Goal: Check status: Check status

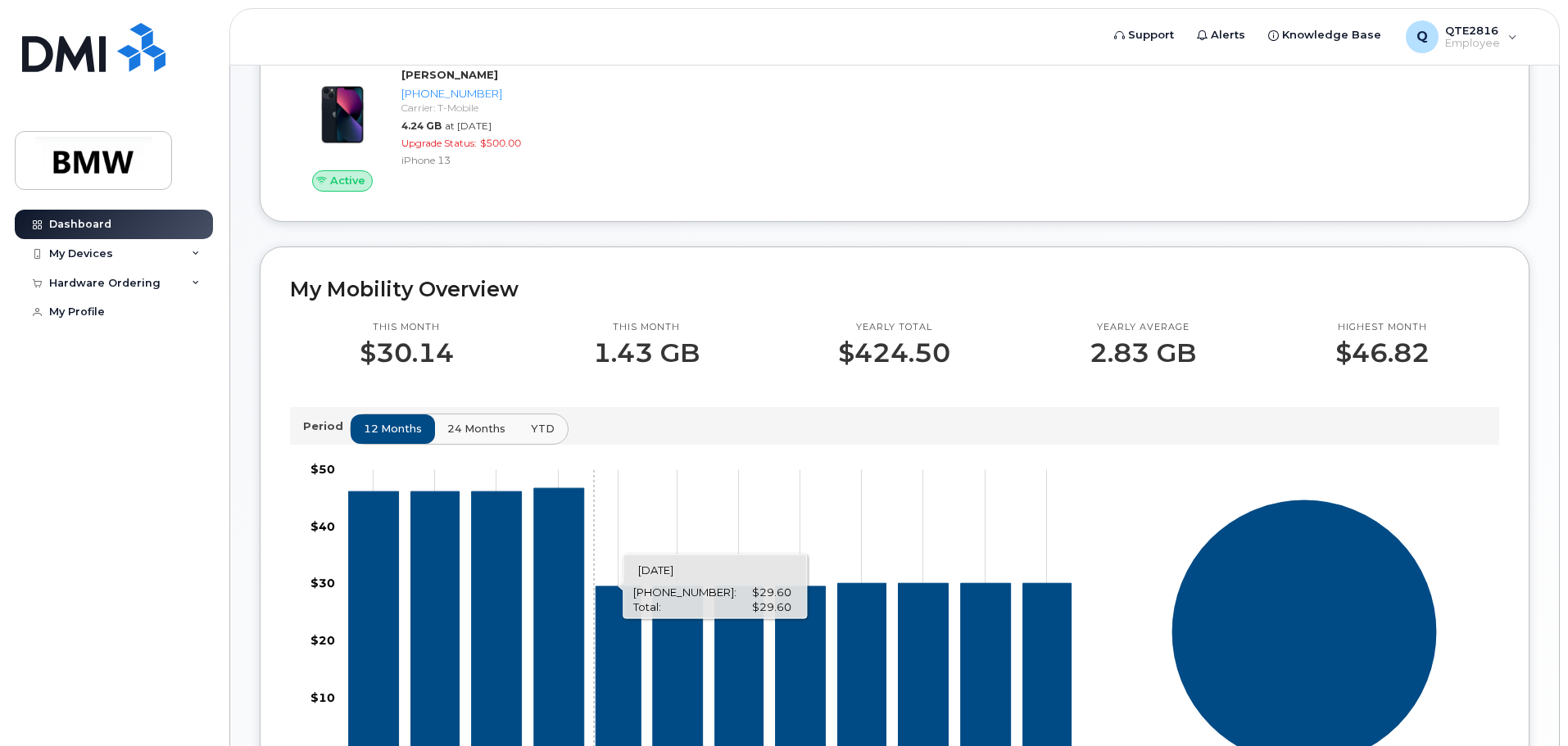
scroll to position [82, 0]
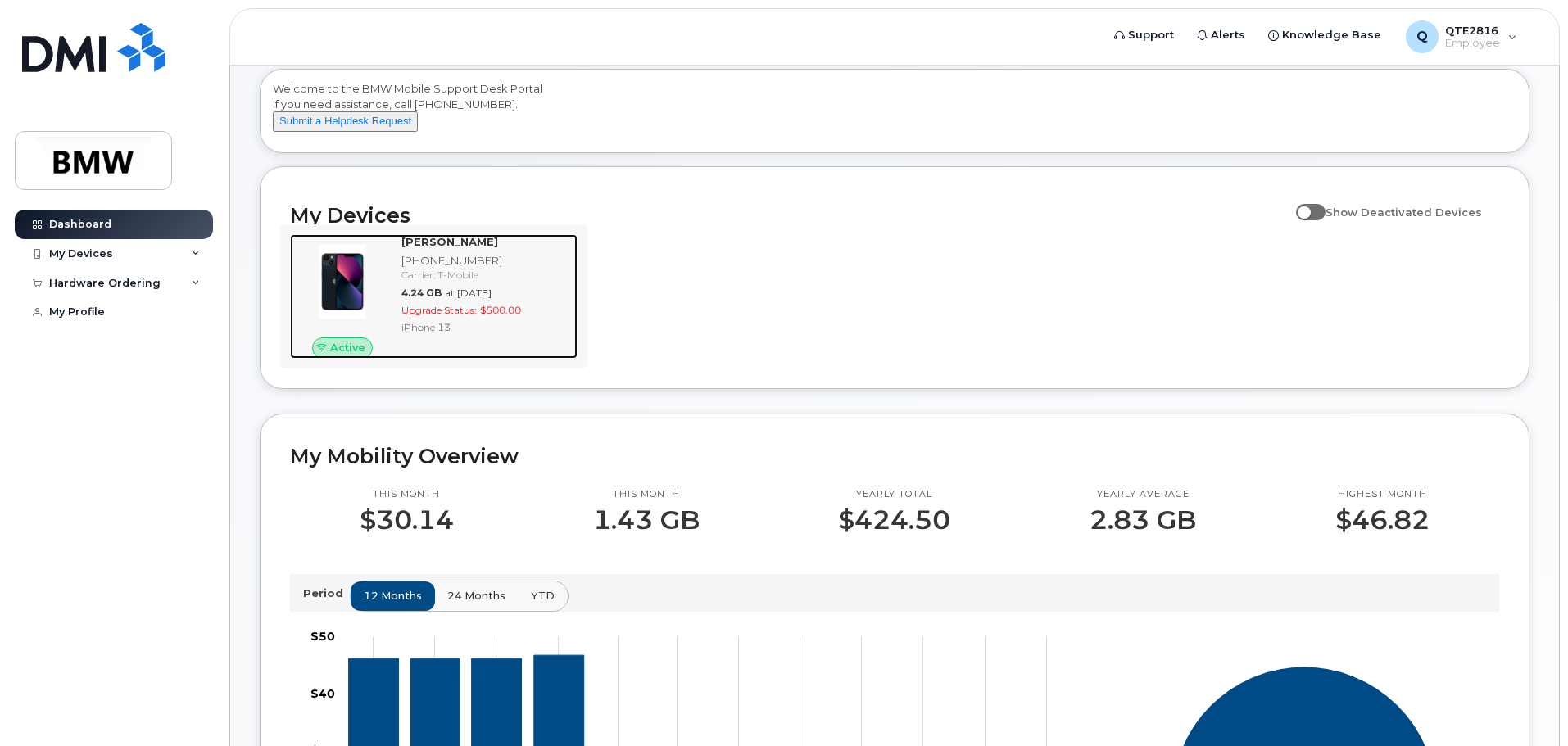
click at [456, 316] on span "Upgrade Status:" at bounding box center [438, 310] width 75 height 12
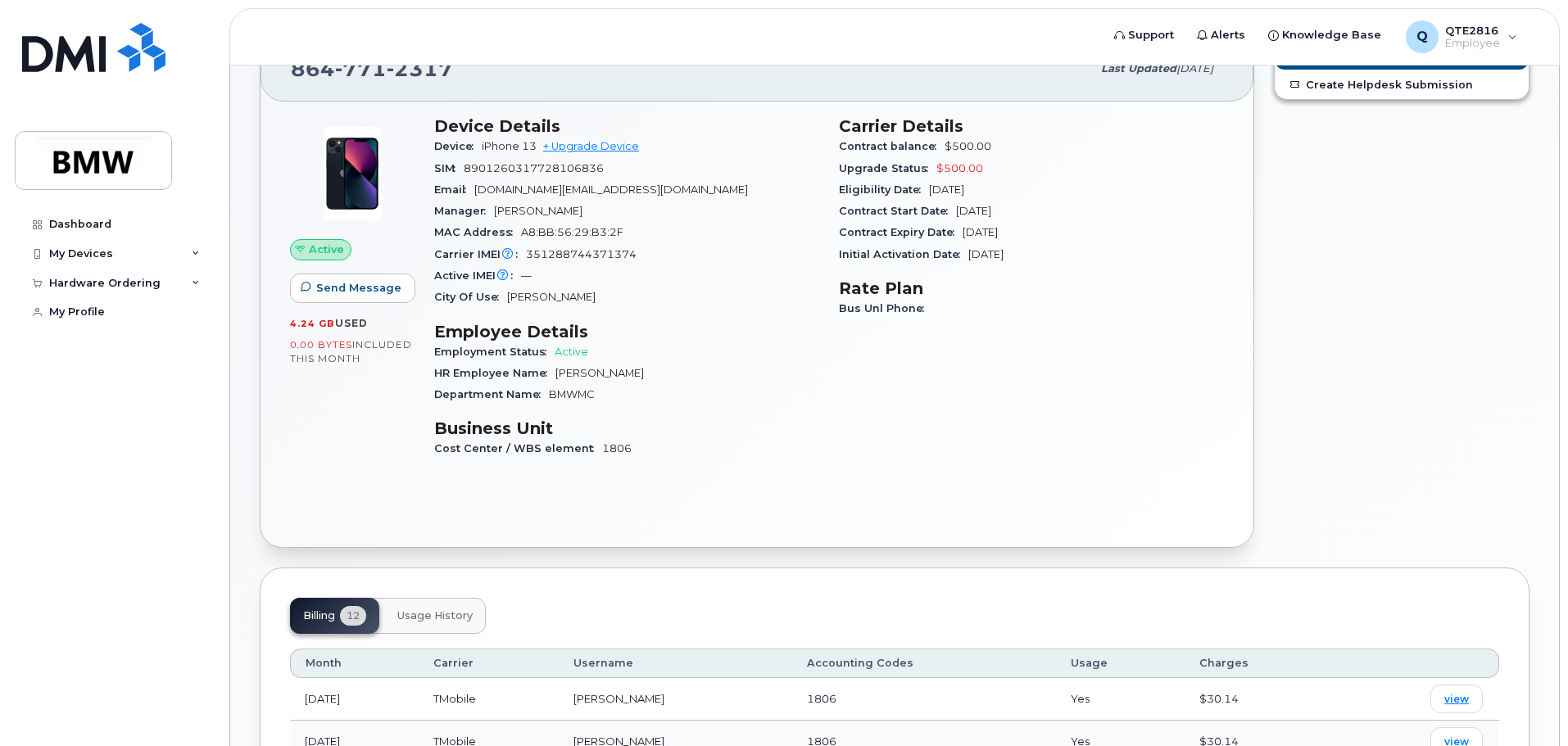
scroll to position [83, 0]
drag, startPoint x: 470, startPoint y: 192, endPoint x: 654, endPoint y: 195, distance: 184.0
click at [654, 195] on div "Email tyler.green@bmwmc.com" at bounding box center [627, 191] width 385 height 21
click at [690, 278] on div "Active IMEI Active IMEI is refreshed daily with a delay of up to 48 hours follo…" at bounding box center [627, 278] width 385 height 21
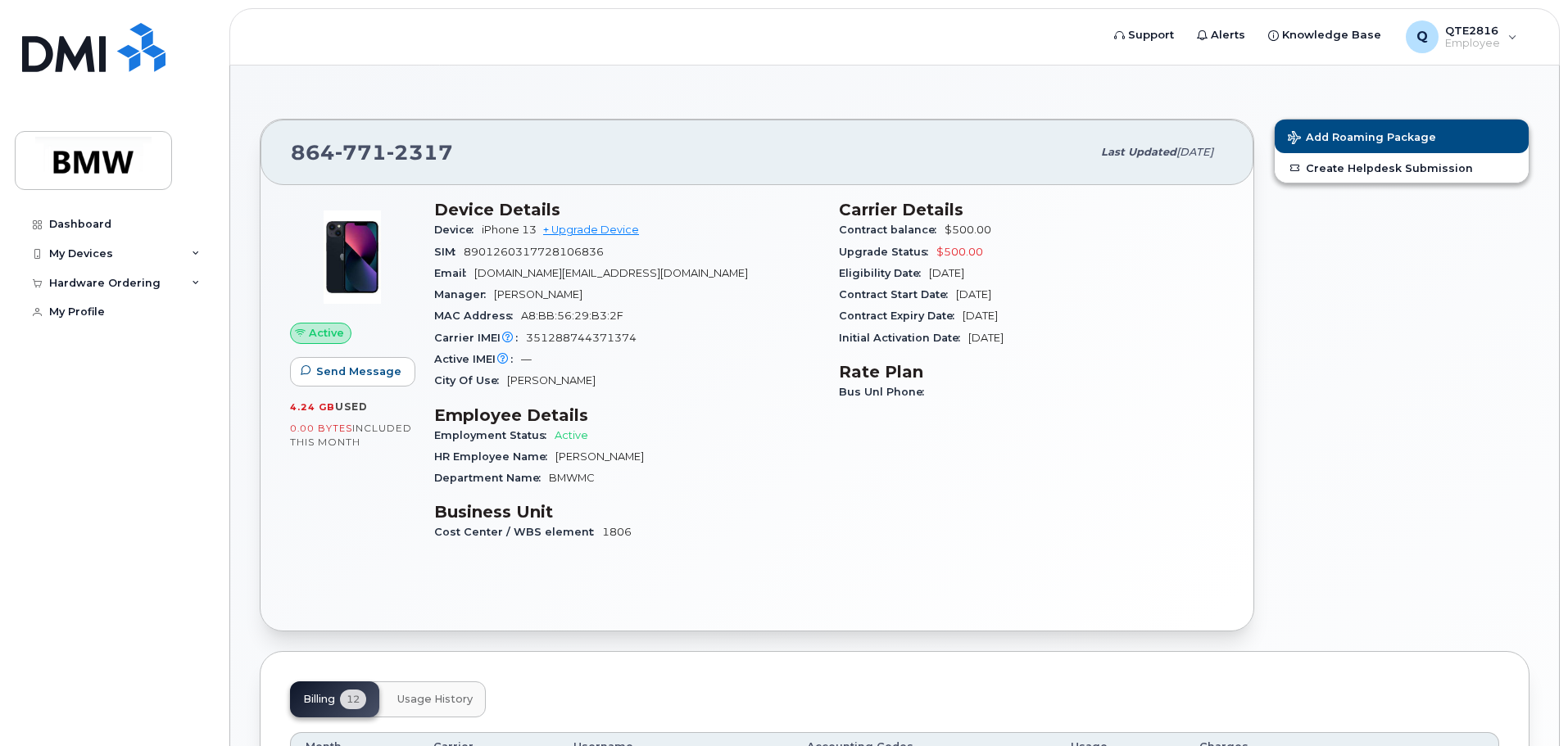
scroll to position [0, 0]
drag, startPoint x: 1140, startPoint y: 152, endPoint x: 1186, endPoint y: 169, distance: 49.0
click at [1186, 169] on div "Last updated Jul 02, 2025" at bounding box center [1157, 153] width 132 height 35
click at [1178, 182] on div "864 771 2317 Last updated Jul 02, 2025" at bounding box center [757, 153] width 993 height 65
click at [1173, 197] on div "Carrier Details Contract balance $500.00 Upgrade Status $500.00 Eligibility Dat…" at bounding box center [1031, 379] width 405 height 376
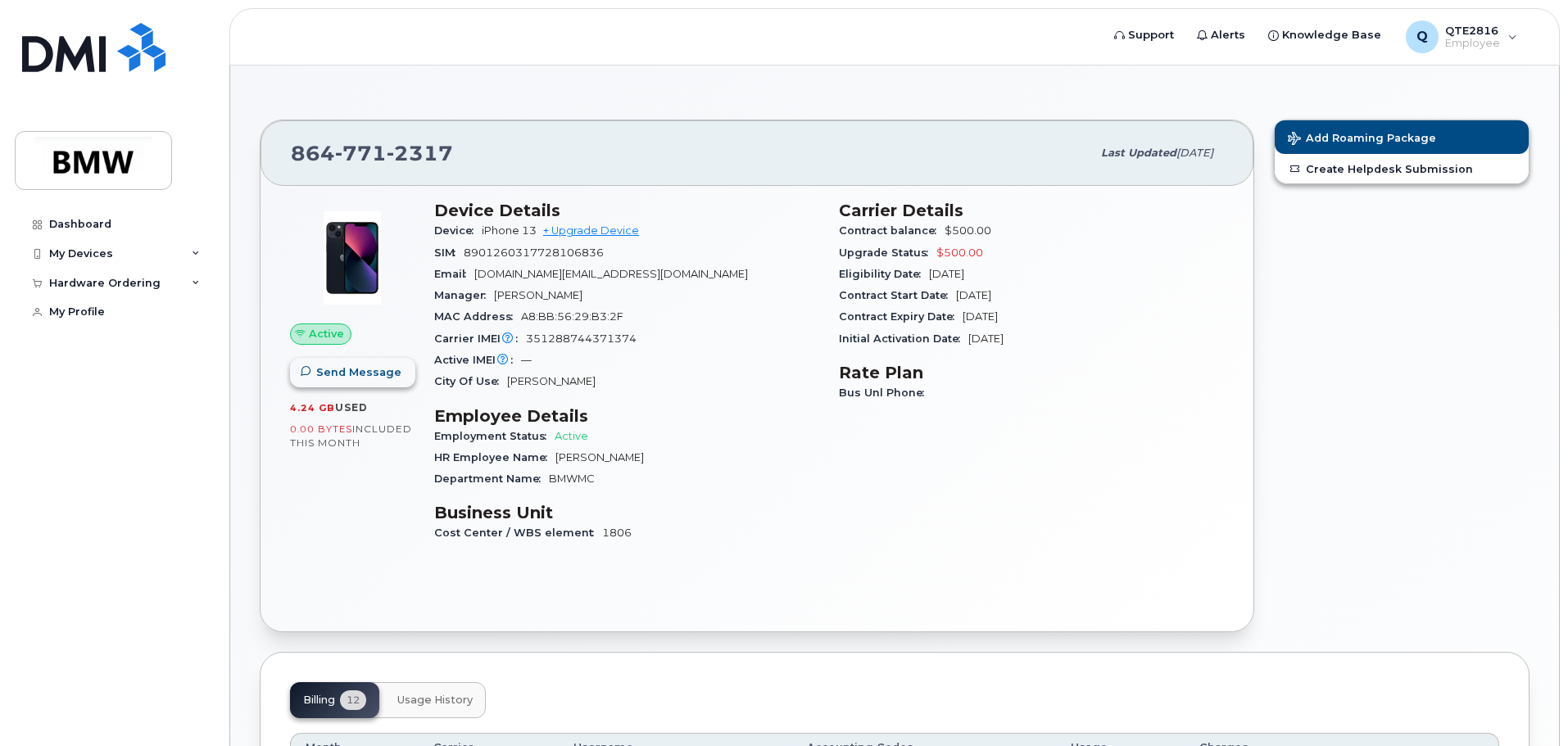
click at [343, 378] on span "Send Message" at bounding box center [359, 372] width 86 height 15
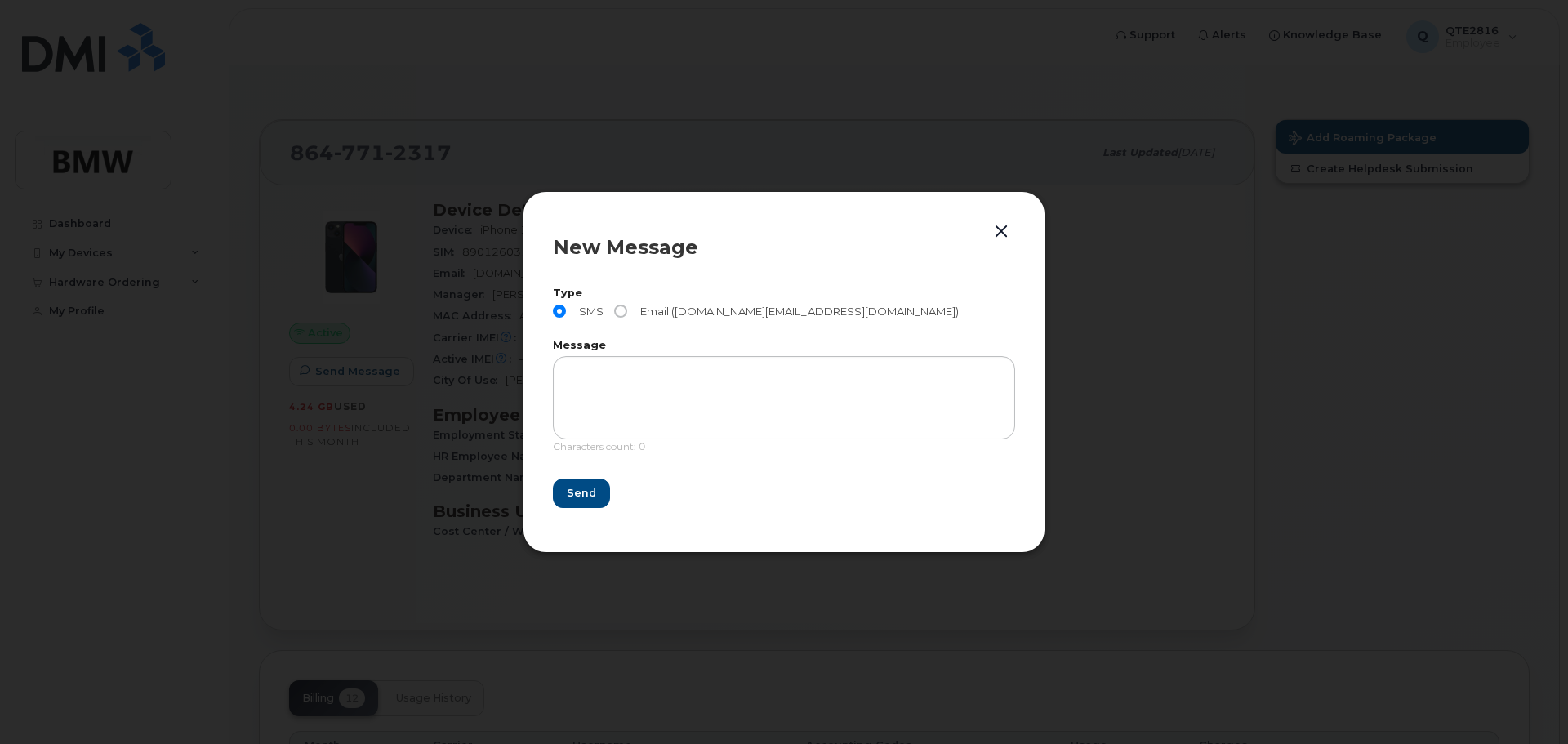
click at [1005, 232] on button "button" at bounding box center [1002, 232] width 25 height 23
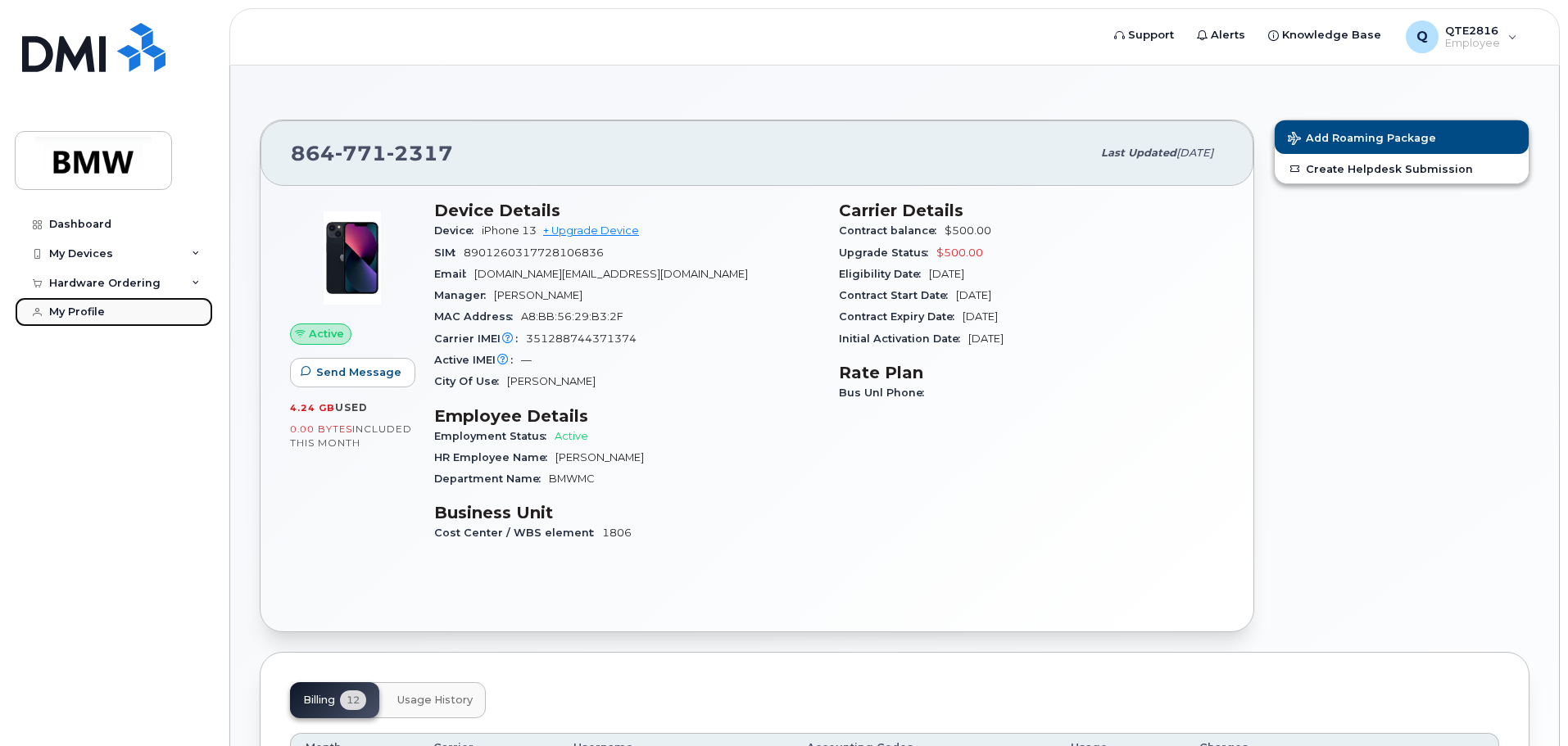
click at [116, 318] on link "My Profile" at bounding box center [113, 311] width 198 height 30
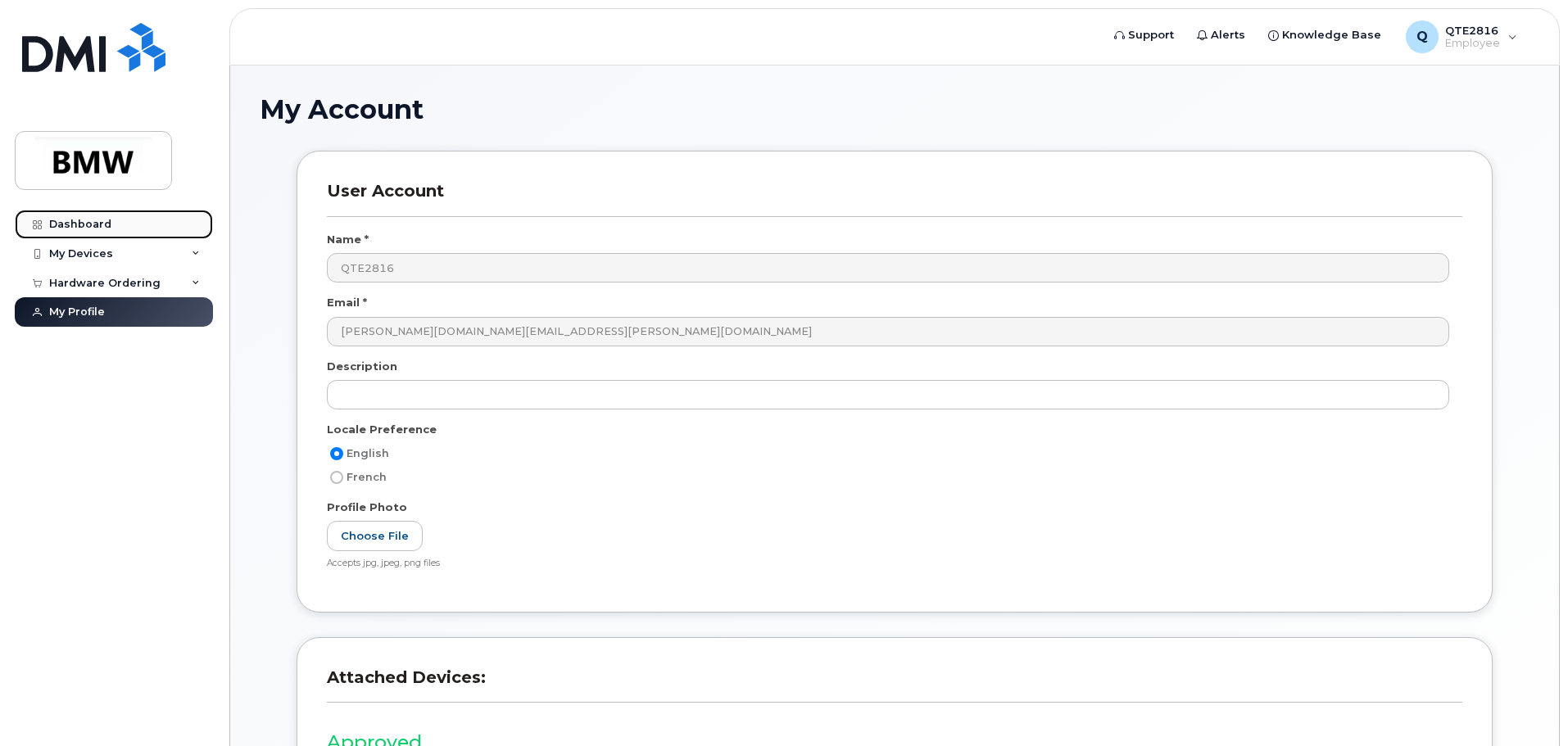
click at [116, 225] on link "Dashboard" at bounding box center [113, 224] width 198 height 30
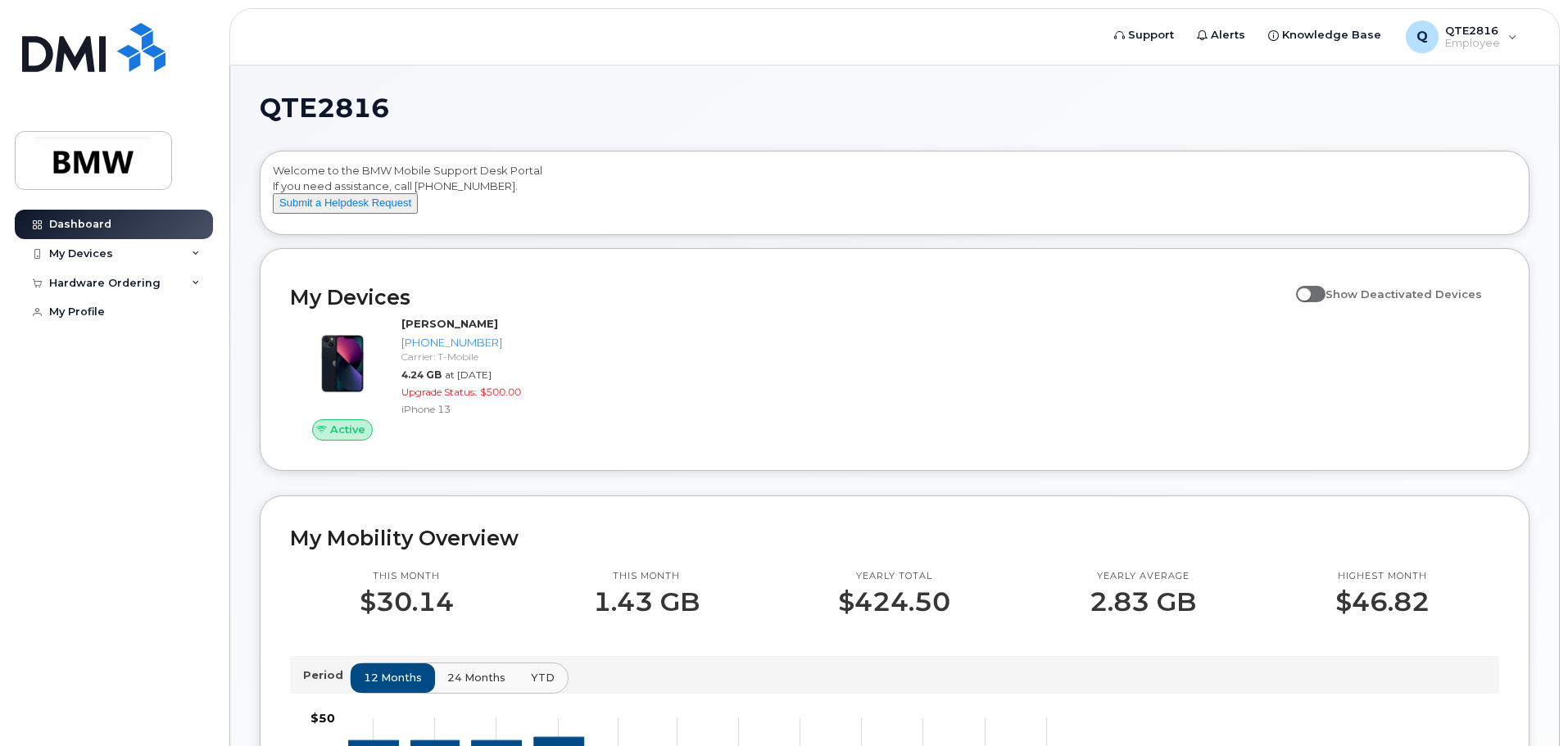
click at [1325, 302] on span at bounding box center [1310, 293] width 30 height 16
click at [1308, 291] on input "Show Deactivated Devices" at bounding box center [1303, 286] width 13 height 13
click at [1325, 302] on span at bounding box center [1310, 293] width 30 height 16
click at [1308, 291] on input "Show Deactivated Devices" at bounding box center [1303, 286] width 13 height 13
checkbox input "false"
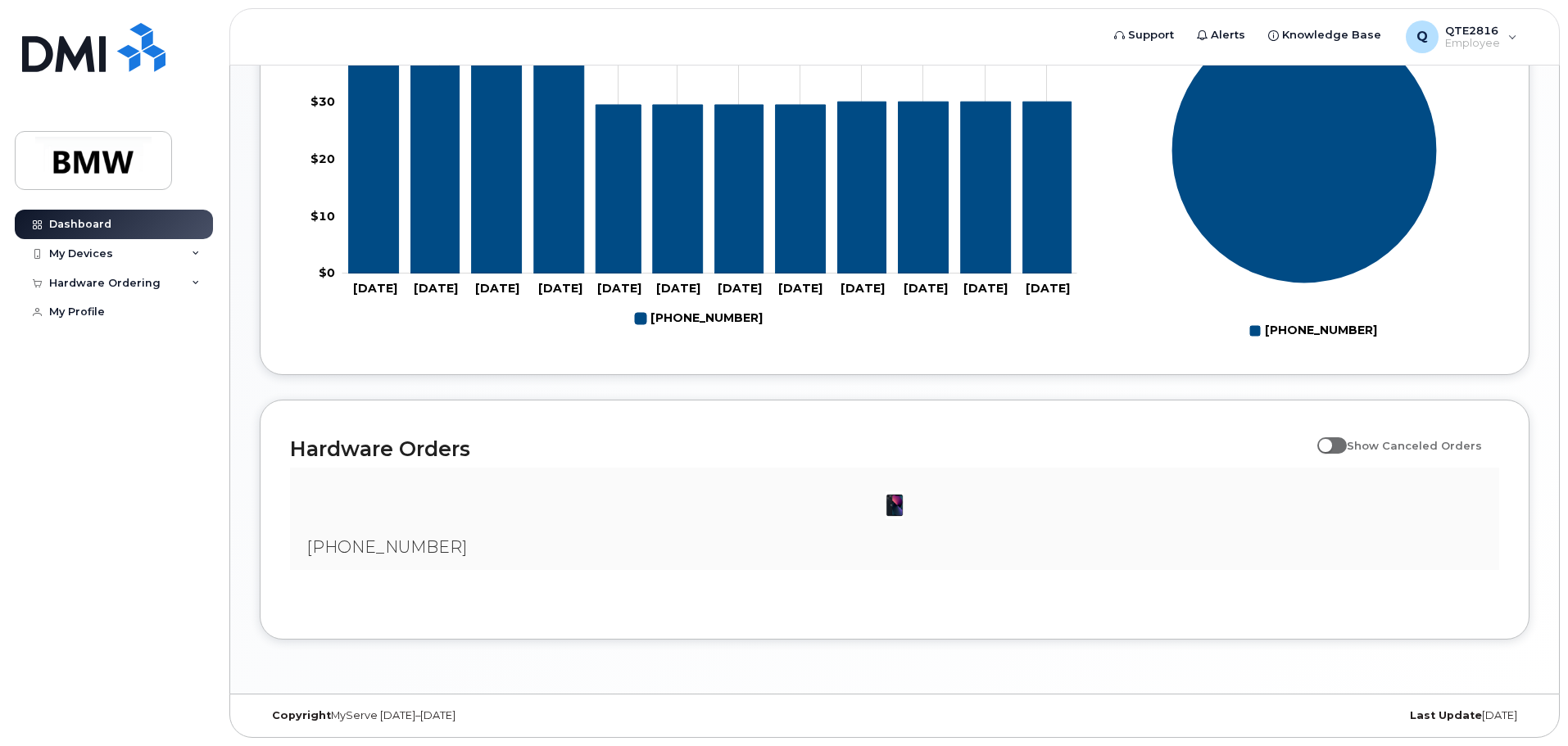
scroll to position [745, 0]
click at [1331, 439] on input "Show Canceled Orders" at bounding box center [1324, 436] width 13 height 13
click at [1343, 446] on span at bounding box center [1332, 445] width 30 height 16
click at [1331, 443] on input "Show Canceled Orders" at bounding box center [1324, 436] width 13 height 13
checkbox input "false"
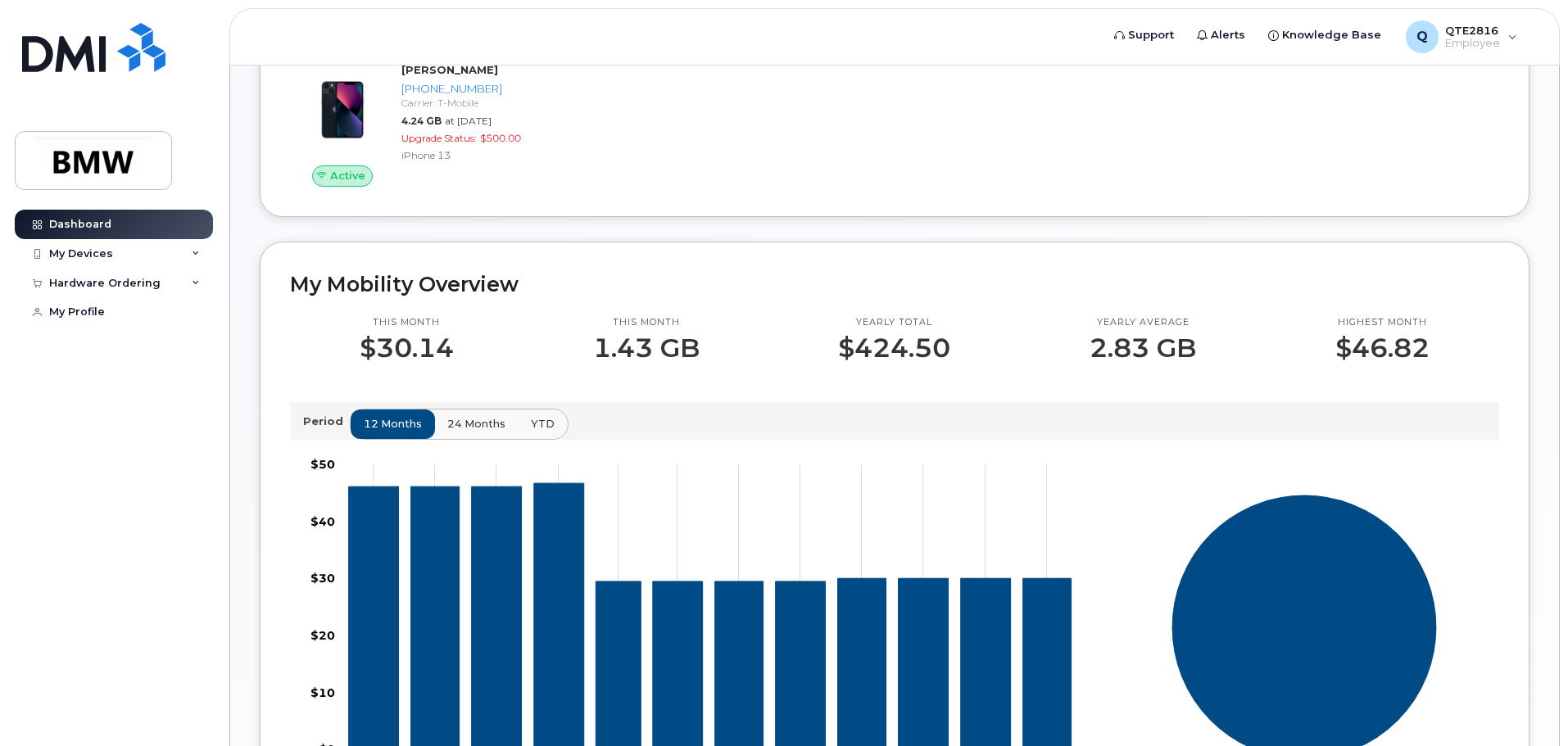
scroll to position [0, 0]
